Goal: Task Accomplishment & Management: Use online tool/utility

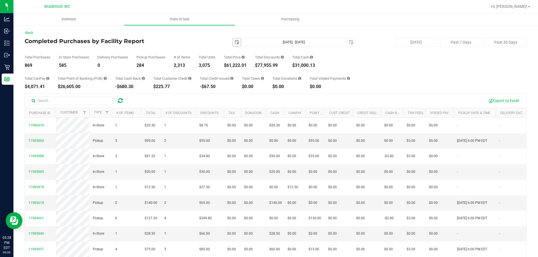
click at [234, 43] on span "select" at bounding box center [236, 42] width 4 height 4
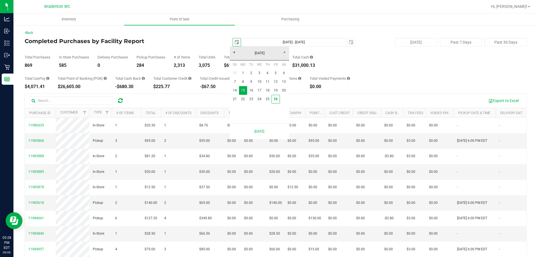
scroll to position [0, 14]
click at [245, 74] on link "1" at bounding box center [243, 73] width 8 height 9
type input "[DATE]"
type input "[DATE] - [DATE]"
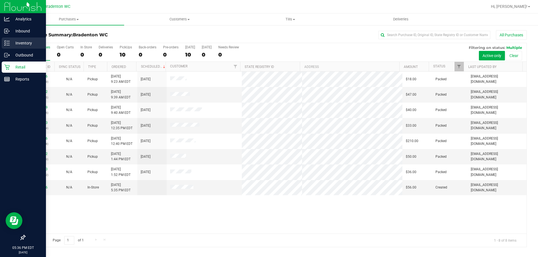
click at [27, 44] on p "Inventory" at bounding box center [27, 43] width 34 height 7
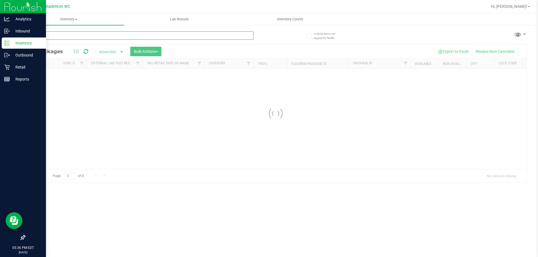
click at [92, 35] on input "text" at bounding box center [139, 35] width 229 height 8
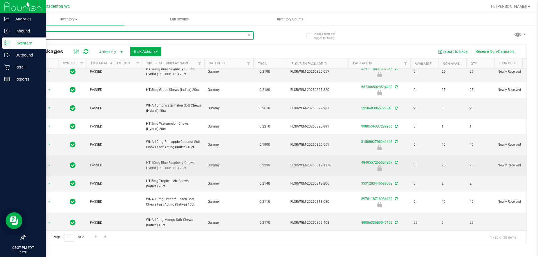
scroll to position [56, 0]
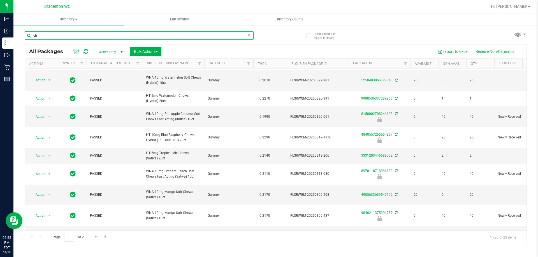
type input "c"
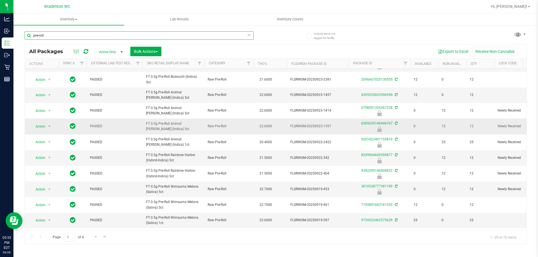
scroll to position [112, 0]
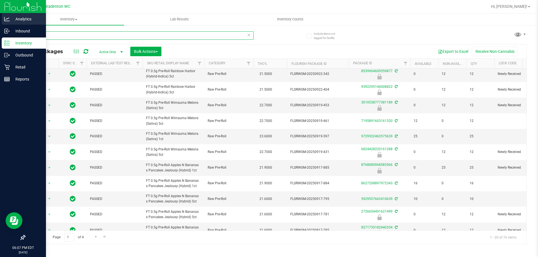
drag, startPoint x: 54, startPoint y: 37, endPoint x: 0, endPoint y: 15, distance: 58.4
click at [0, 16] on div "Analytics Inbound Inventory Outbound Retail Reports 06:07 PM EDT [DATE] 09/26 B…" at bounding box center [269, 128] width 538 height 257
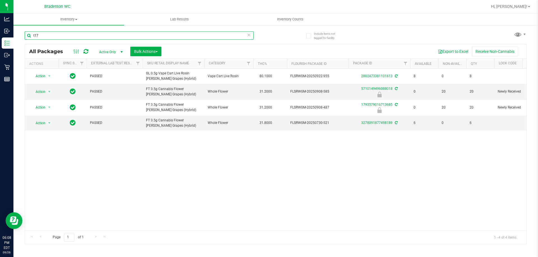
type input "t17"
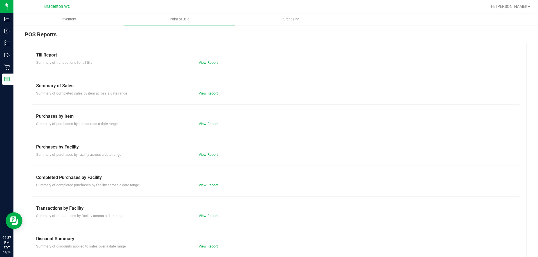
click at [203, 216] on link "View Report" at bounding box center [208, 216] width 19 height 4
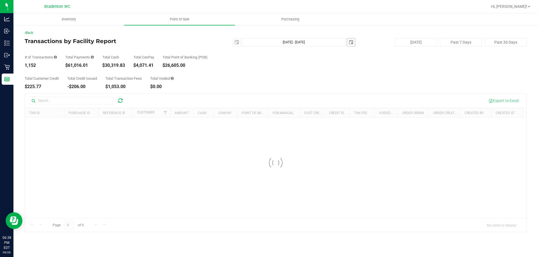
click at [351, 42] on span "select" at bounding box center [351, 42] width 4 height 4
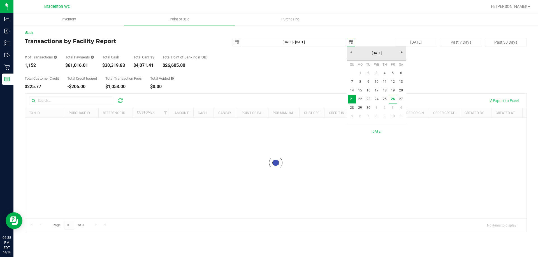
scroll to position [0, 14]
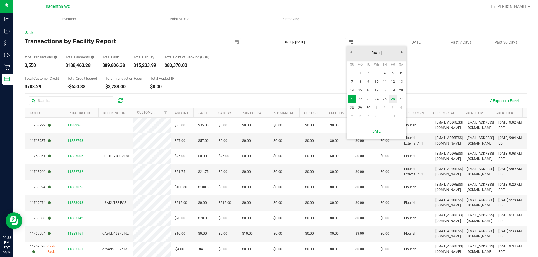
click at [390, 99] on link "26" at bounding box center [392, 99] width 8 height 9
type input "[DATE] - [DATE]"
type input "[DATE]"
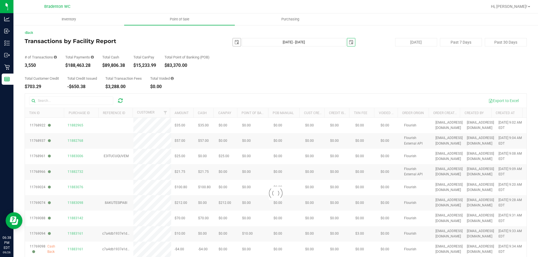
click at [234, 41] on span "select" at bounding box center [236, 42] width 4 height 4
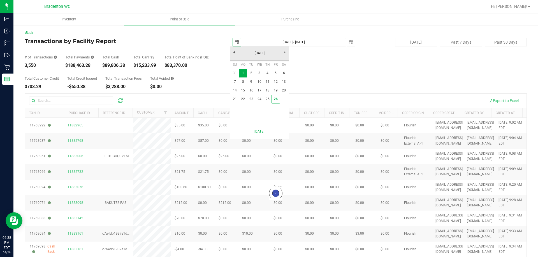
scroll to position [0, 14]
click at [276, 101] on link "26" at bounding box center [275, 99] width 8 height 9
type input "Sep 26, 2025 - Sep 26, 2025"
type input "2025-09-26"
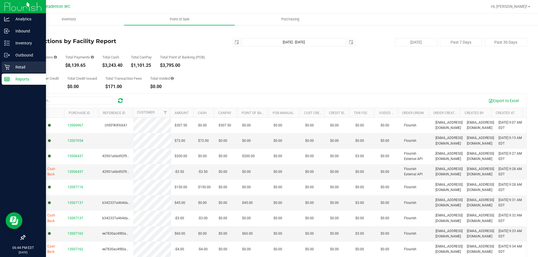
click at [6, 67] on icon at bounding box center [6, 67] width 5 height 5
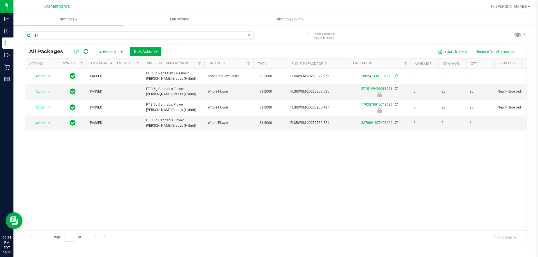
drag, startPoint x: 53, startPoint y: 35, endPoint x: 0, endPoint y: -3, distance: 64.6
click at [0, 0] on html "Analytics Inbound Inventory Outbound Retail Reports 06:54 PM EDT 09/26/2025 09/…" at bounding box center [269, 128] width 538 height 257
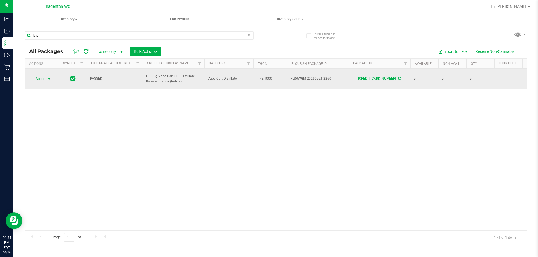
type input "bfp"
click at [38, 80] on span "Action" at bounding box center [38, 79] width 15 height 8
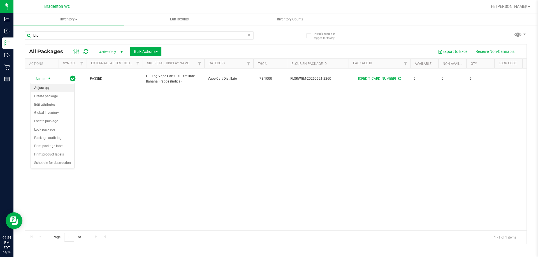
click at [41, 85] on li "Adjust qty" at bounding box center [52, 88] width 43 height 8
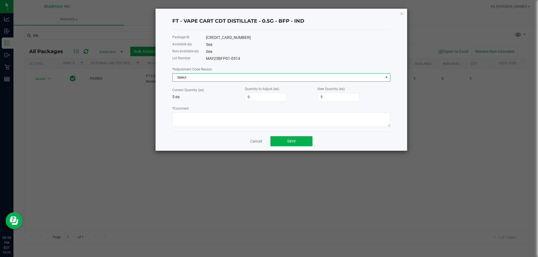
click at [200, 77] on span "Select" at bounding box center [277, 78] width 210 height 8
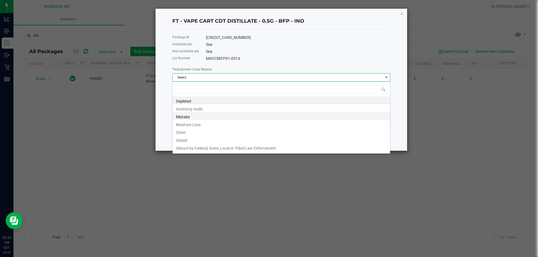
scroll to position [8, 218]
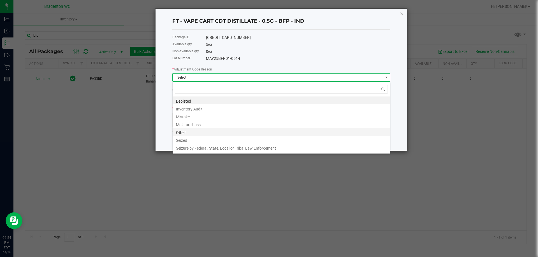
click at [185, 130] on li "Other" at bounding box center [280, 132] width 217 height 8
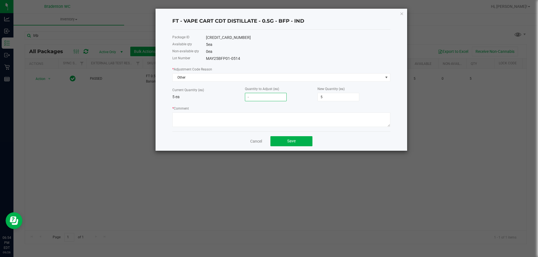
type input "-1"
type input "4"
type input "-1"
click at [204, 120] on textarea "* Comment" at bounding box center [281, 120] width 218 height 15
type textarea "broken hardware"
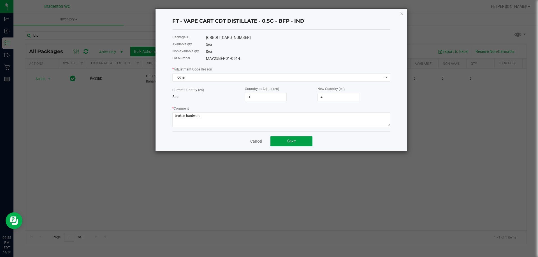
click at [283, 141] on button "Save" at bounding box center [291, 141] width 42 height 10
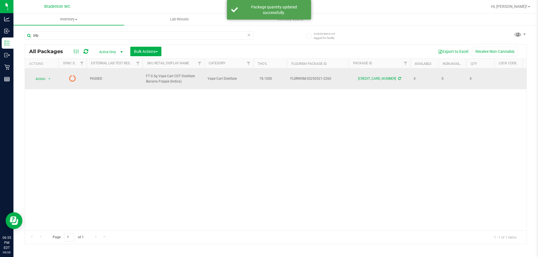
click at [71, 81] on icon at bounding box center [72, 78] width 7 height 7
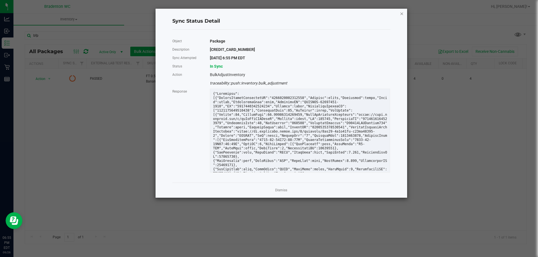
click at [402, 14] on icon "Close" at bounding box center [402, 13] width 4 height 7
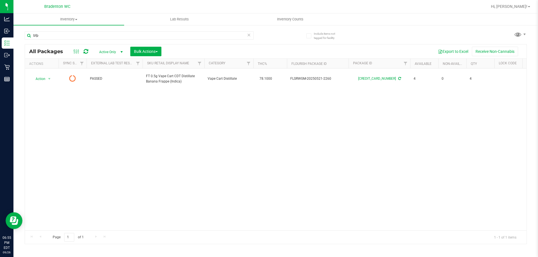
click at [83, 51] on icon at bounding box center [85, 52] width 5 height 6
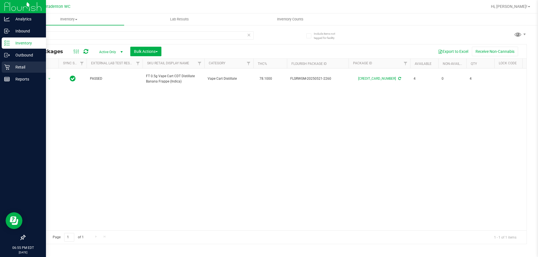
click at [17, 63] on div "Retail" at bounding box center [24, 67] width 44 height 11
